Goal: Check status: Check status

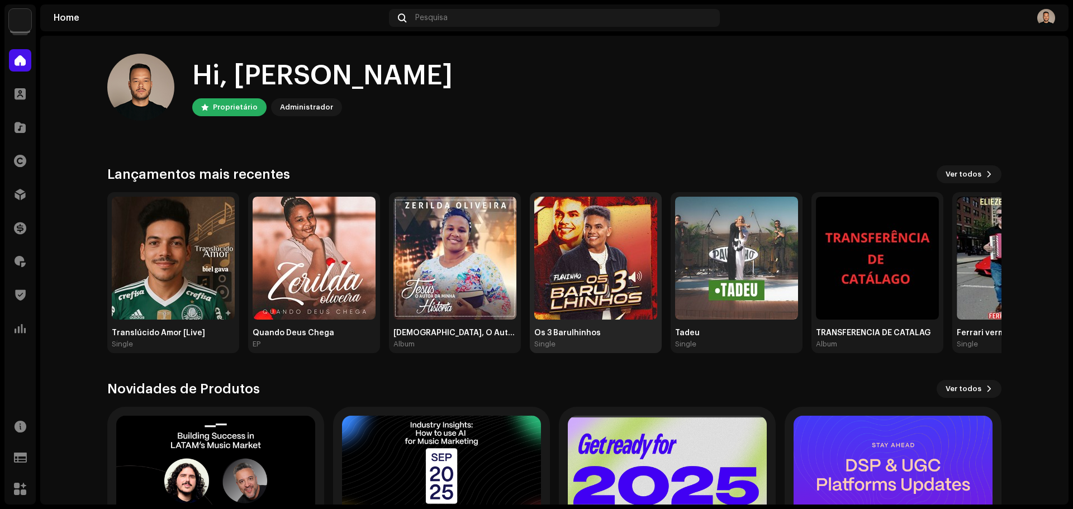
click at [564, 295] on img at bounding box center [595, 258] width 123 height 123
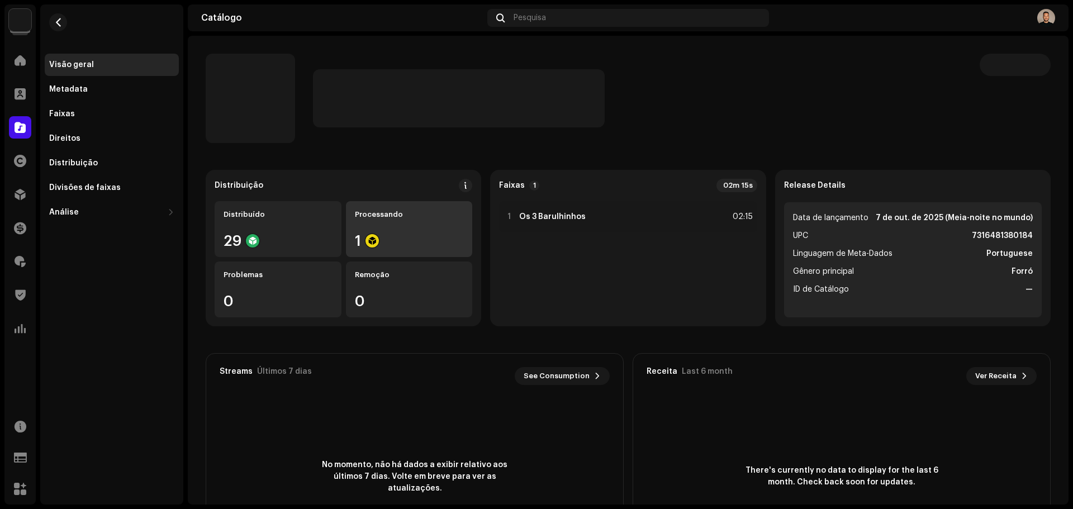
click at [412, 230] on div "Processando 1" at bounding box center [409, 229] width 127 height 56
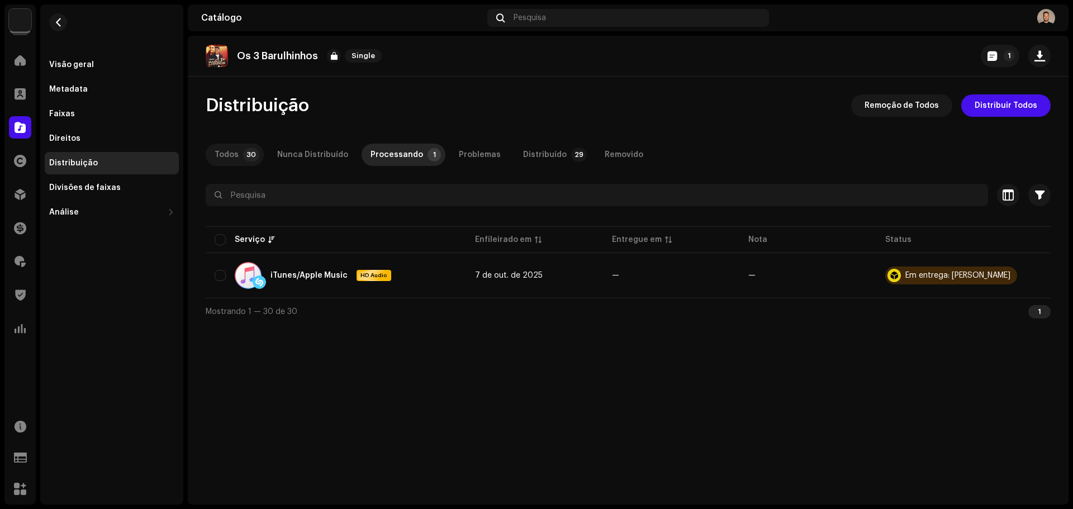
click at [248, 154] on p-badge "30" at bounding box center [251, 154] width 16 height 13
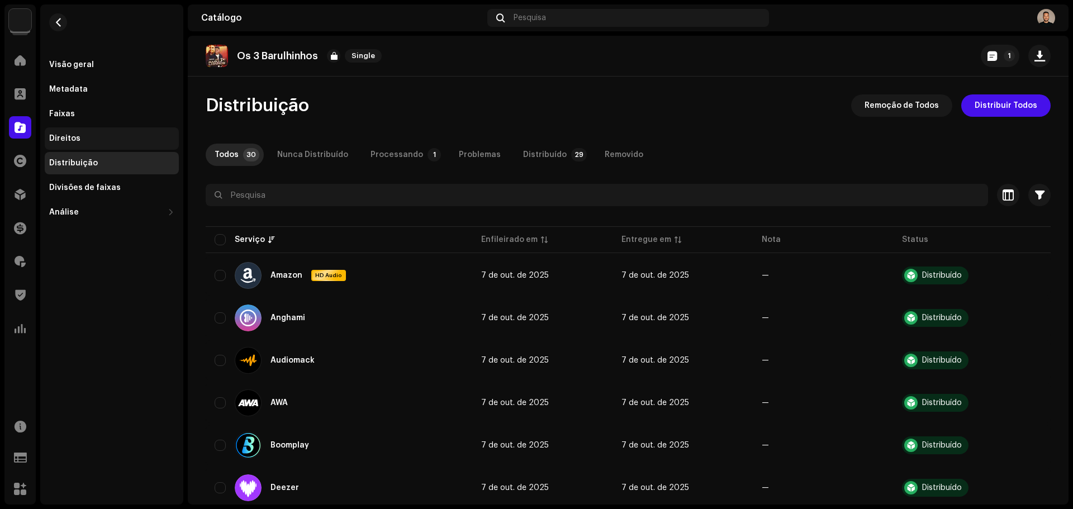
click at [72, 134] on div "Direitos" at bounding box center [112, 138] width 134 height 22
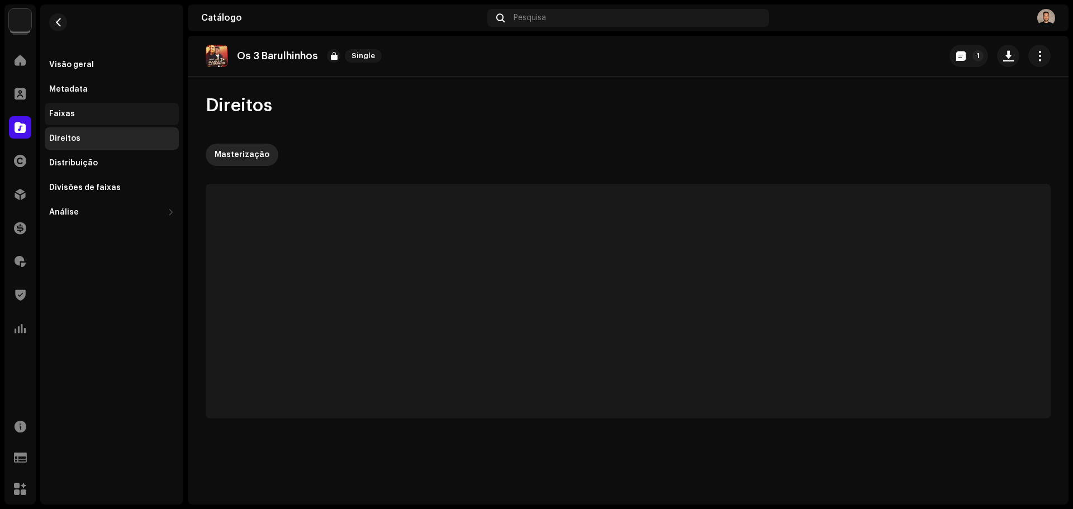
click at [69, 107] on div "Faixas" at bounding box center [112, 114] width 134 height 22
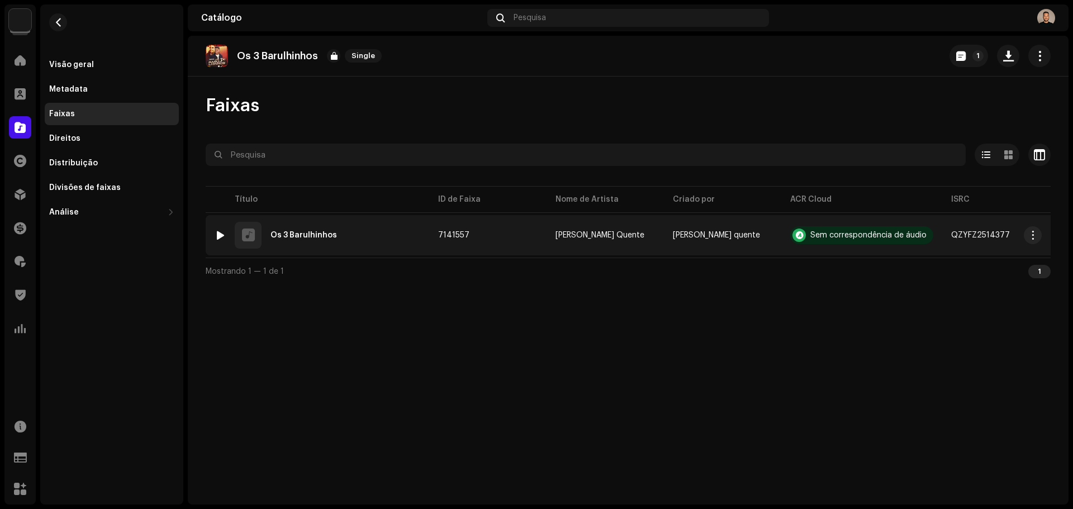
click at [309, 230] on div "1 Os 3 Barulhinhos" at bounding box center [318, 235] width 206 height 27
